Goal: Task Accomplishment & Management: Use online tool/utility

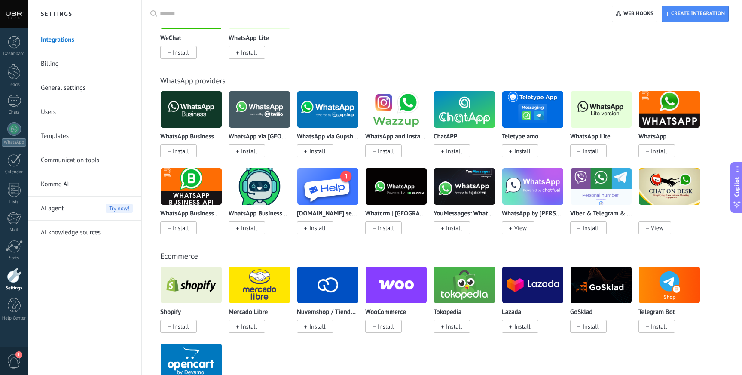
scroll to position [306, 0]
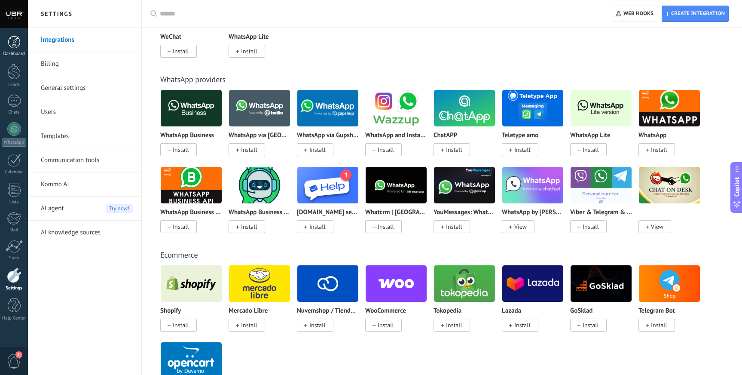
click at [8, 44] on div at bounding box center [14, 42] width 13 height 13
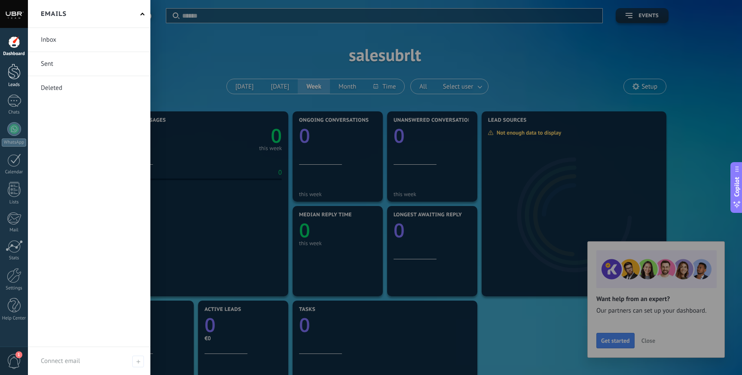
click at [16, 75] on div at bounding box center [14, 72] width 13 height 16
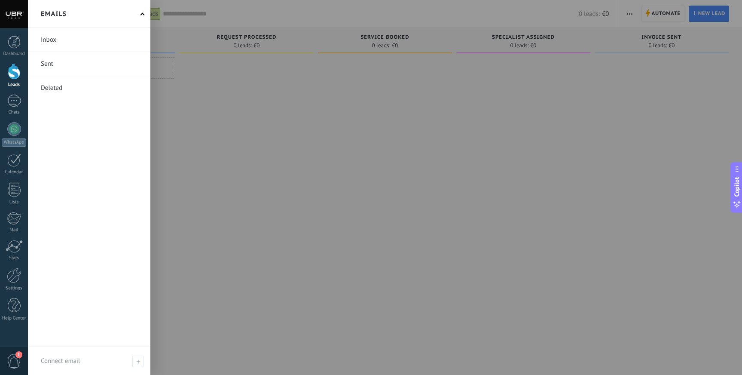
click at [183, 71] on div at bounding box center [399, 187] width 742 height 375
click at [8, 95] on div at bounding box center [14, 101] width 14 height 12
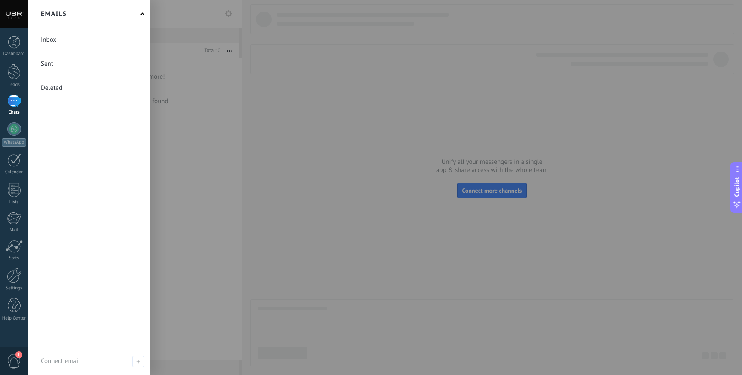
click at [307, 150] on div at bounding box center [399, 187] width 742 height 375
click at [141, 21] on div "Emails" at bounding box center [89, 14] width 123 height 28
click at [141, 15] on span at bounding box center [143, 14] width 4 height 4
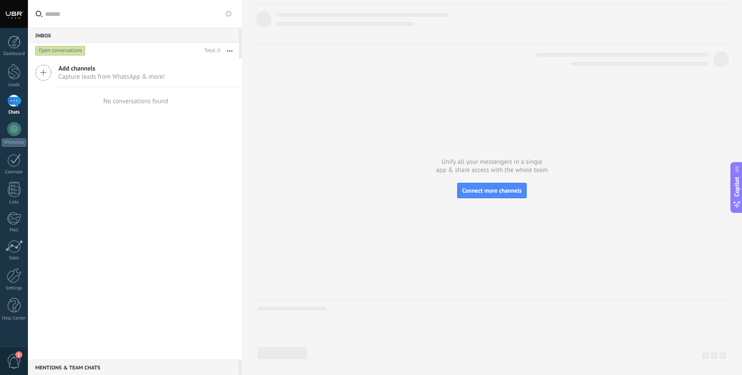
click at [77, 73] on span "Capture leads from WhatsApp & more!" at bounding box center [111, 77] width 107 height 8
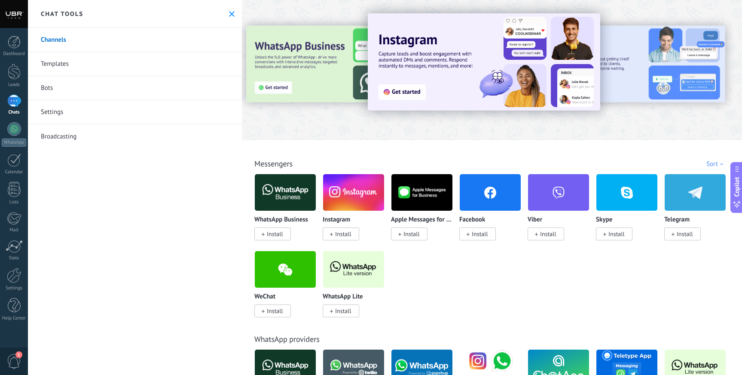
click at [177, 71] on link "Templates" at bounding box center [135, 64] width 214 height 24
